Goal: Submit feedback/report problem

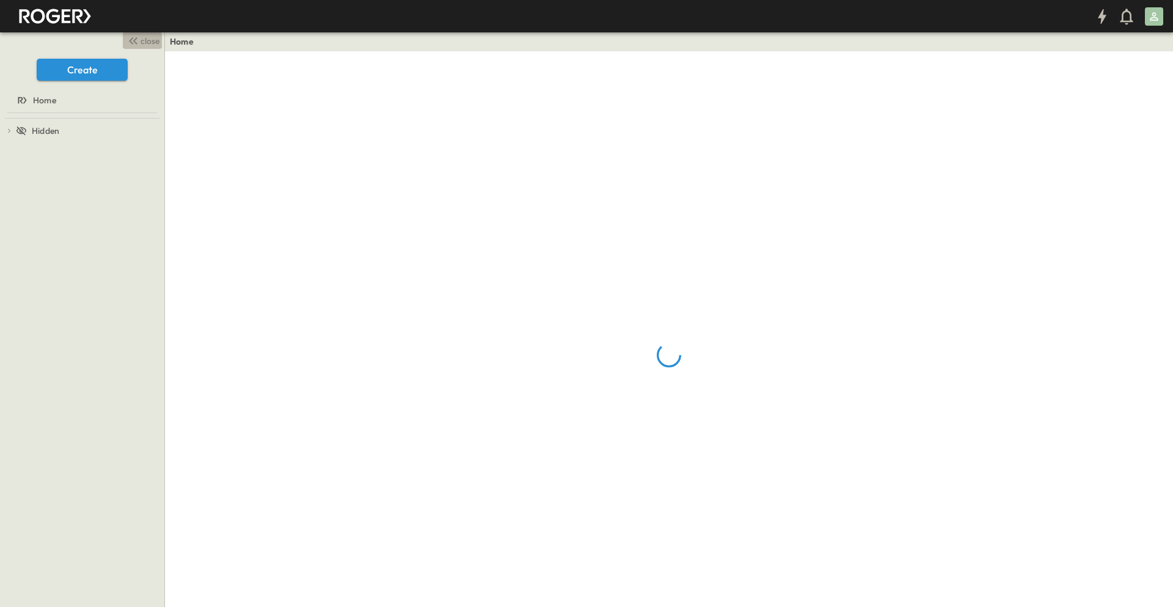
click at [148, 38] on span "close" at bounding box center [150, 41] width 19 height 12
